Goal: Find specific page/section

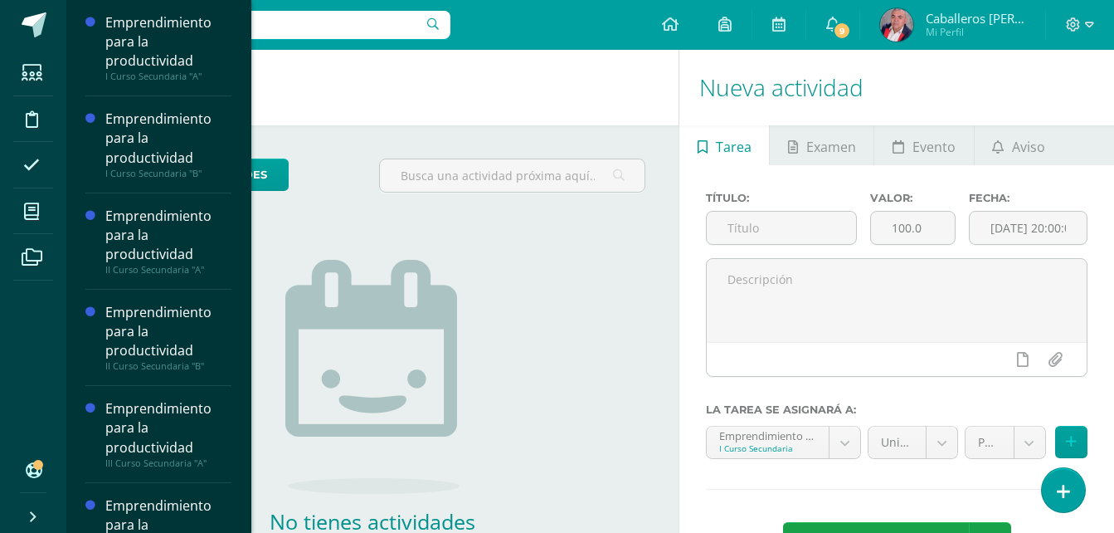
click at [134, 504] on div "Emprendimiento para la productividad" at bounding box center [168, 524] width 126 height 57
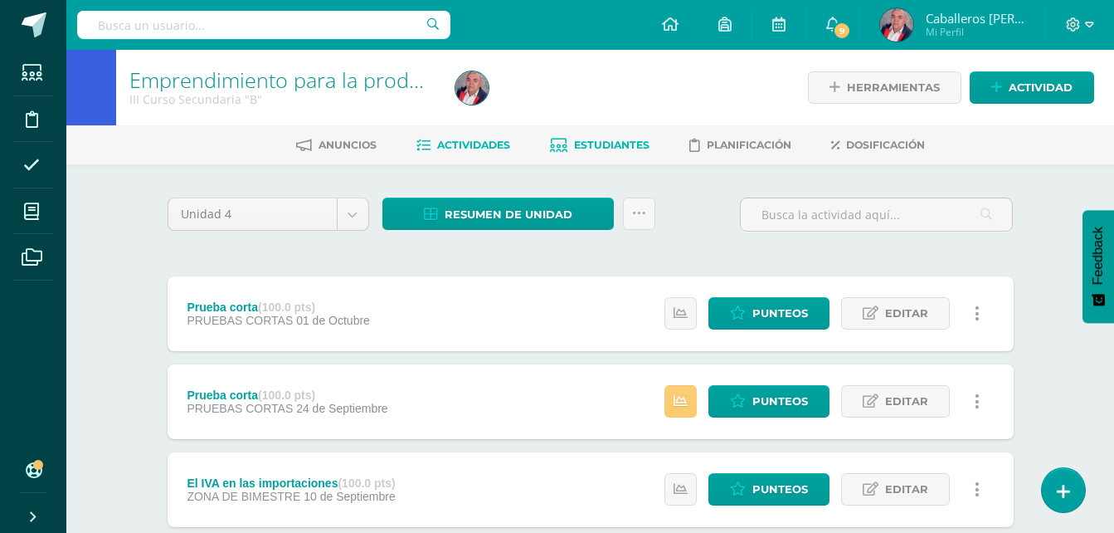
click at [602, 139] on span "Estudiantes" at bounding box center [612, 145] width 76 height 12
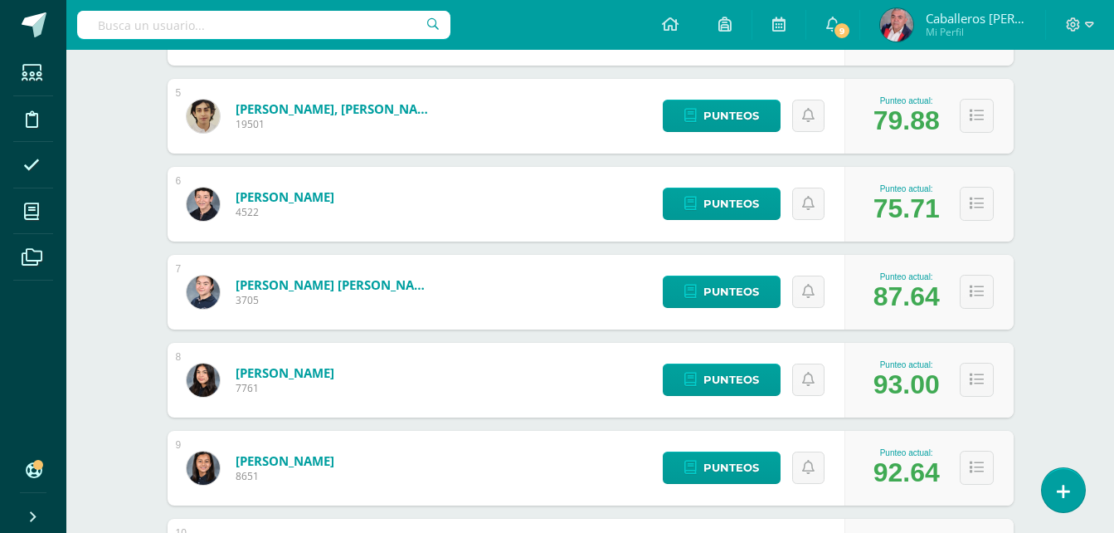
scroll to position [643, 0]
